Goal: Information Seeking & Learning: Learn about a topic

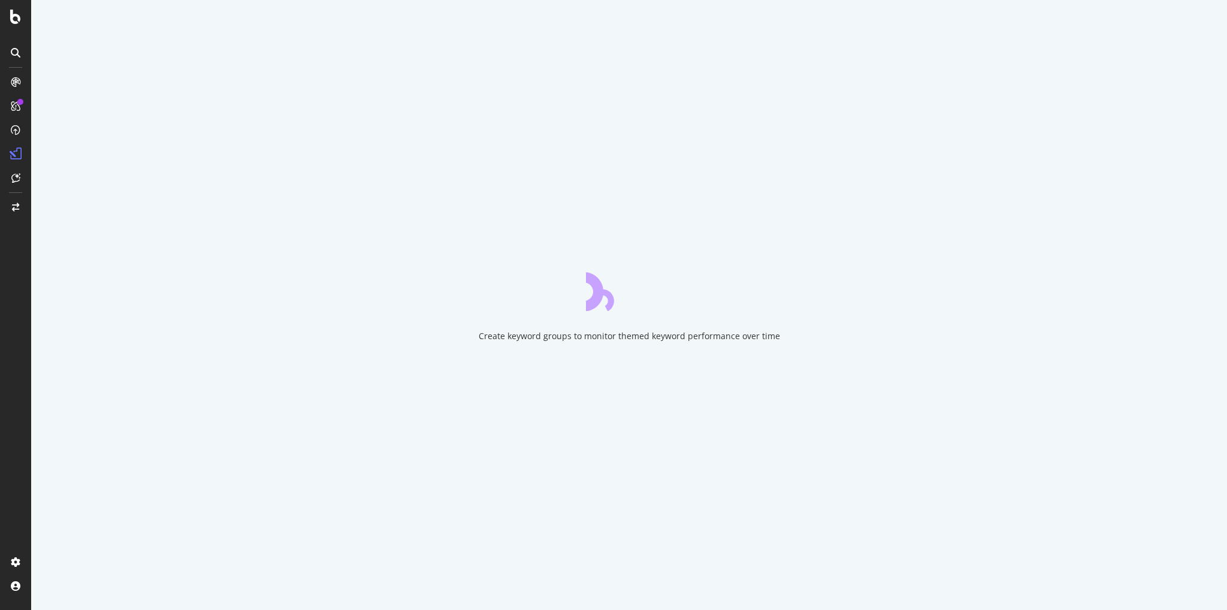
click at [0, 609] on nordpass-portal at bounding box center [0, 610] width 0 height 0
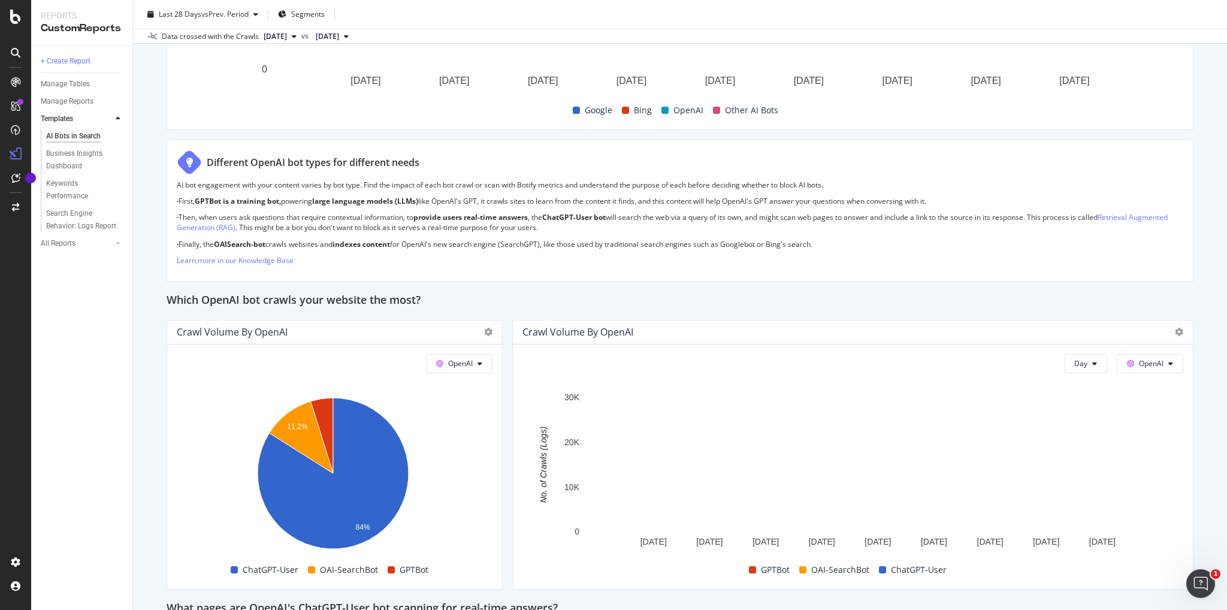
scroll to position [839, 0]
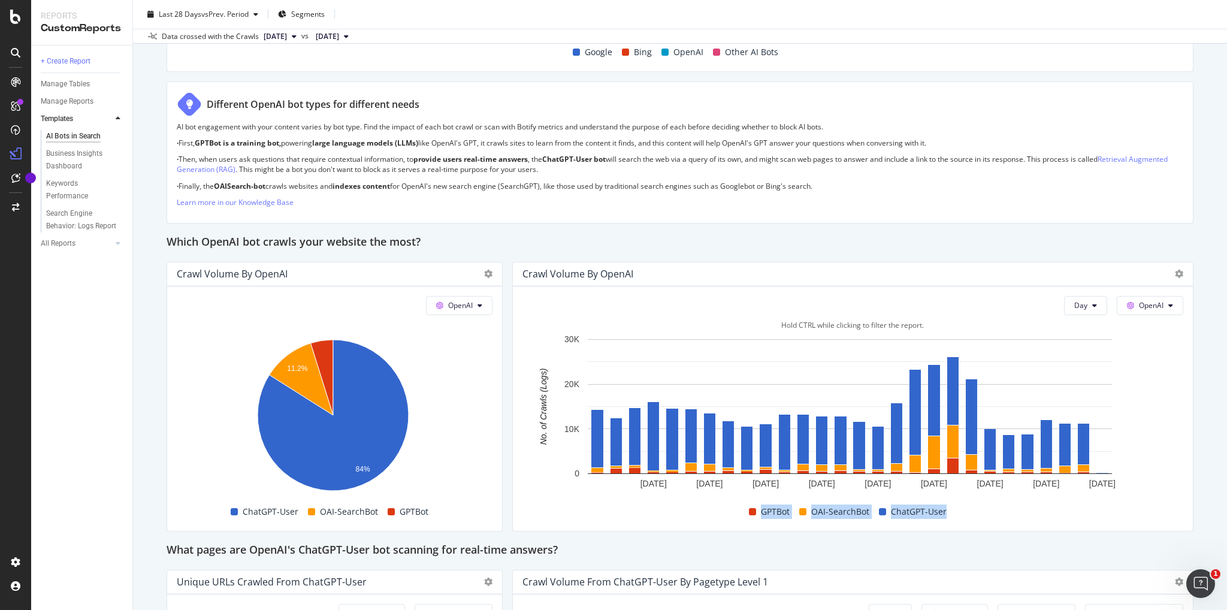
copy div "GPTBot OAI-SearchBot ChatGPT-User"
drag, startPoint x: 961, startPoint y: 512, endPoint x: 753, endPoint y: 516, distance: 208.0
click at [753, 516] on div "GPTBot OAI-SearchBot ChatGPT-User" at bounding box center [848, 512] width 661 height 20
click at [1006, 536] on div "This report shows AI bot interaction with your website and its impact on your o…" at bounding box center [680, 450] width 1027 height 2310
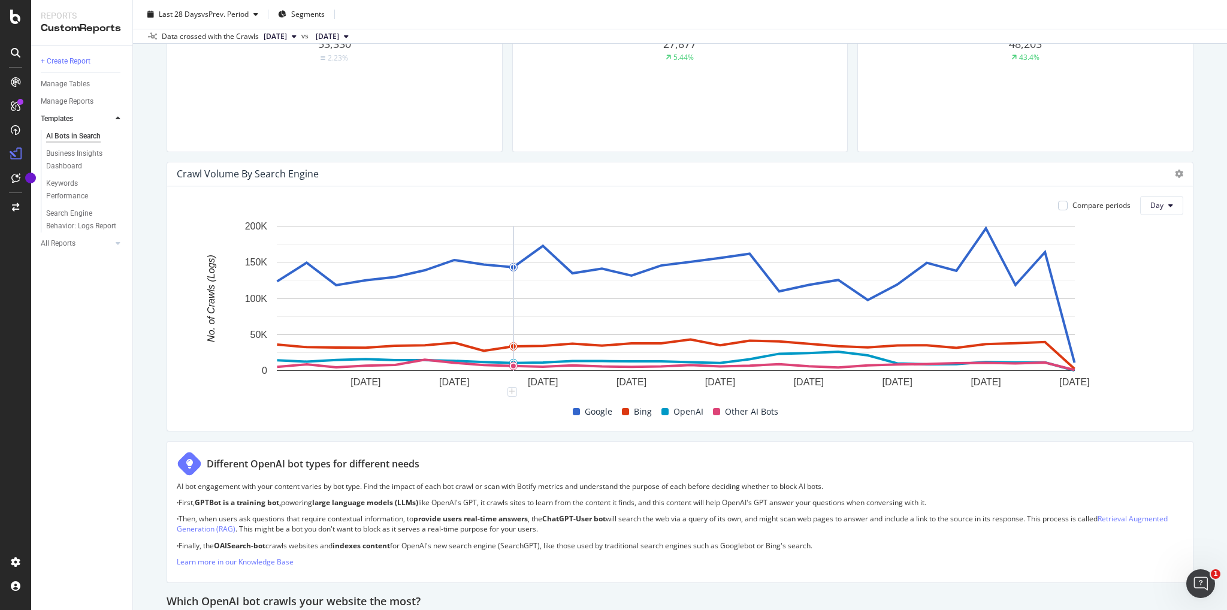
scroll to position [180, 0]
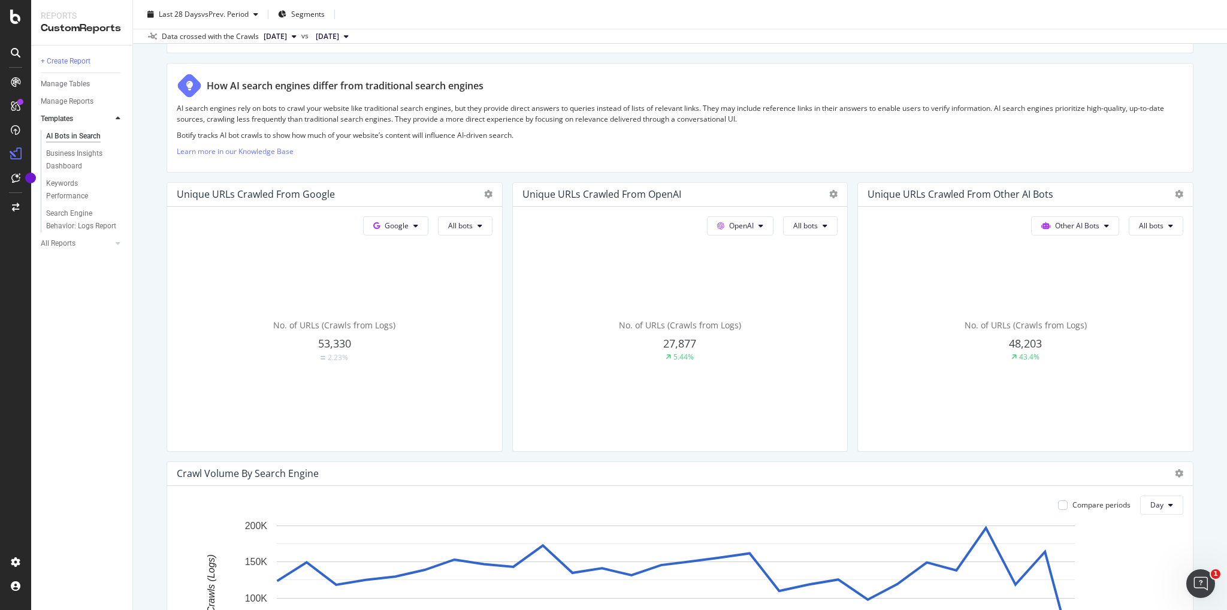
click at [285, 33] on span "[DATE]" at bounding box center [275, 36] width 23 height 11
click at [524, 116] on p "AI search engines rely on bots to crawl your website like traditional search en…" at bounding box center [680, 113] width 1007 height 20
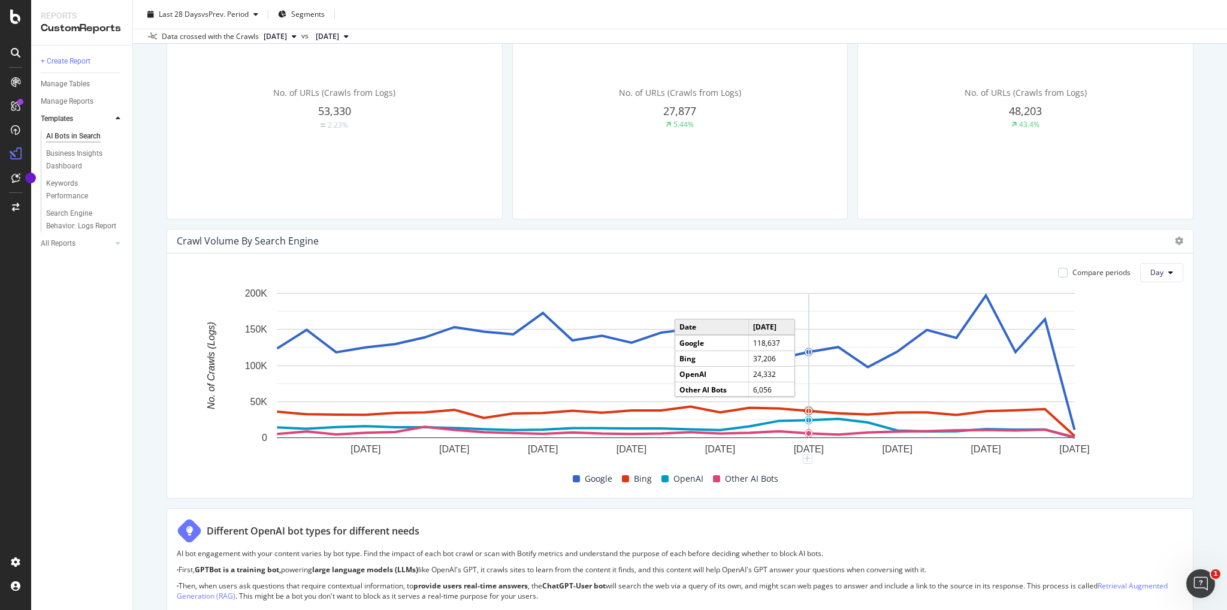
scroll to position [539, 0]
